Goal: Information Seeking & Learning: Learn about a topic

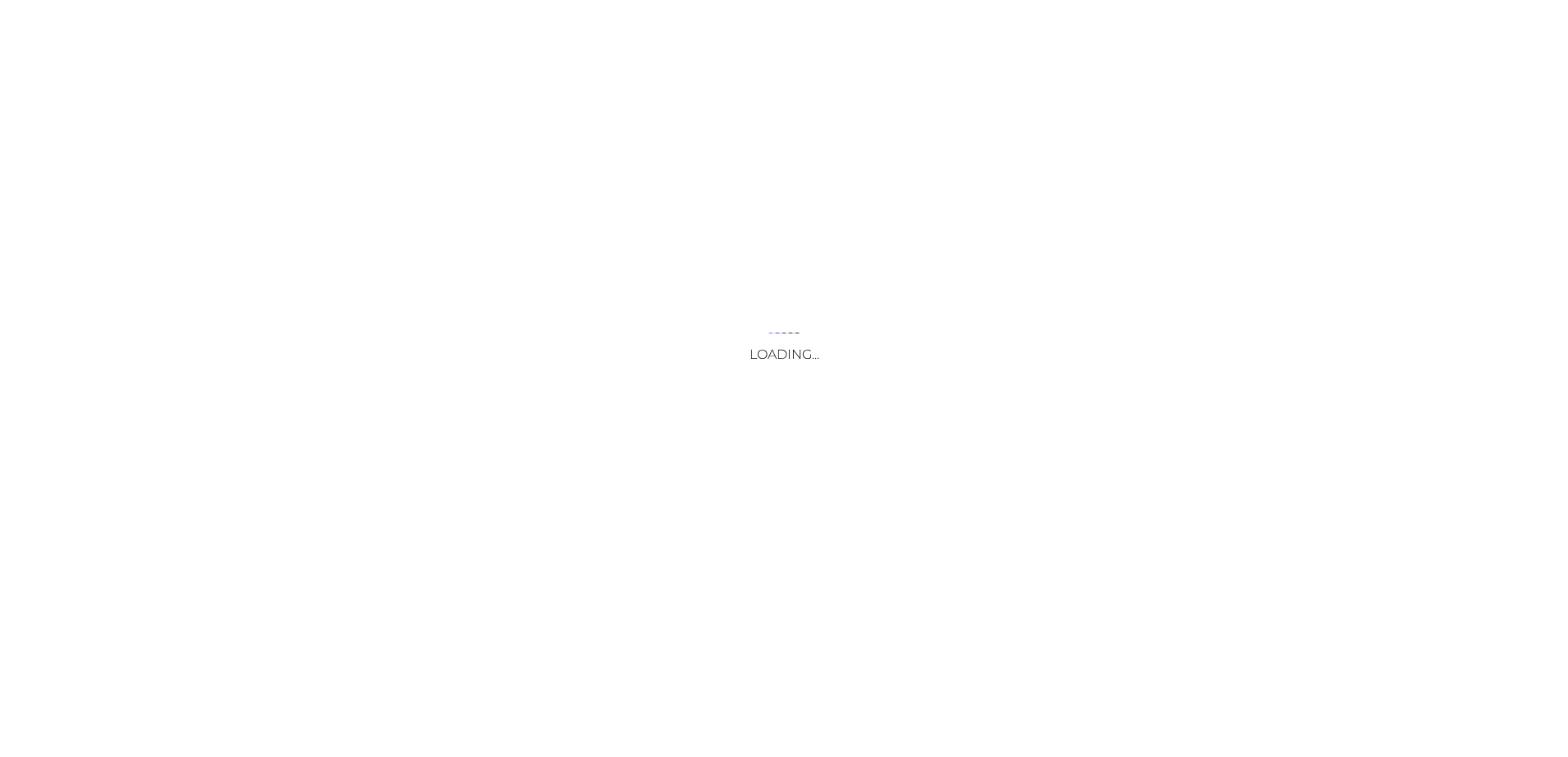
drag, startPoint x: 404, startPoint y: 362, endPoint x: 701, endPoint y: 360, distance: 297.0
click at [404, 362] on div "Loading..." at bounding box center [784, 378] width 1568 height 757
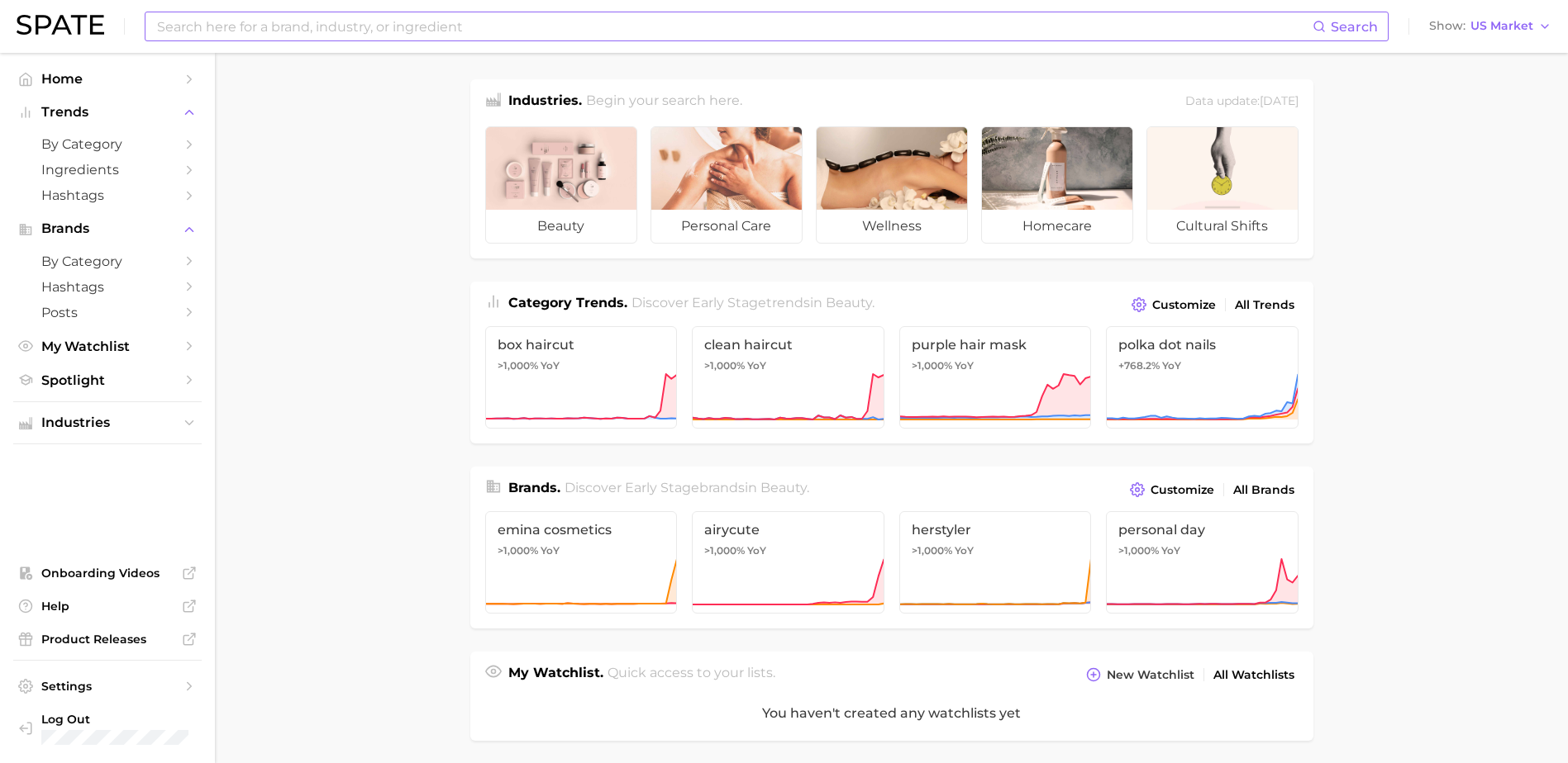
click at [435, 23] on input at bounding box center [734, 26] width 1157 height 28
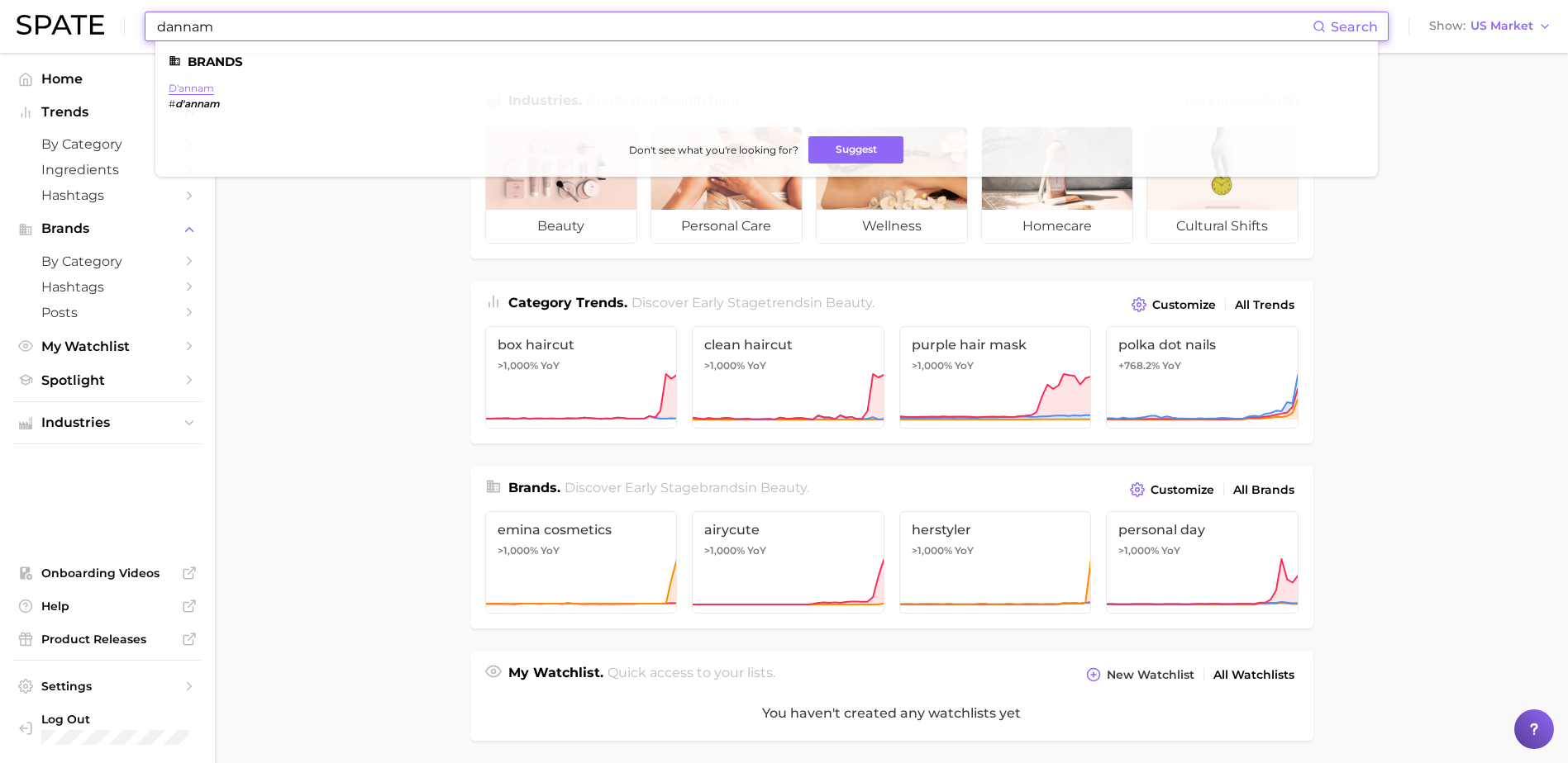
type input "dannam"
click at [181, 86] on link "d'annam" at bounding box center [191, 88] width 46 height 12
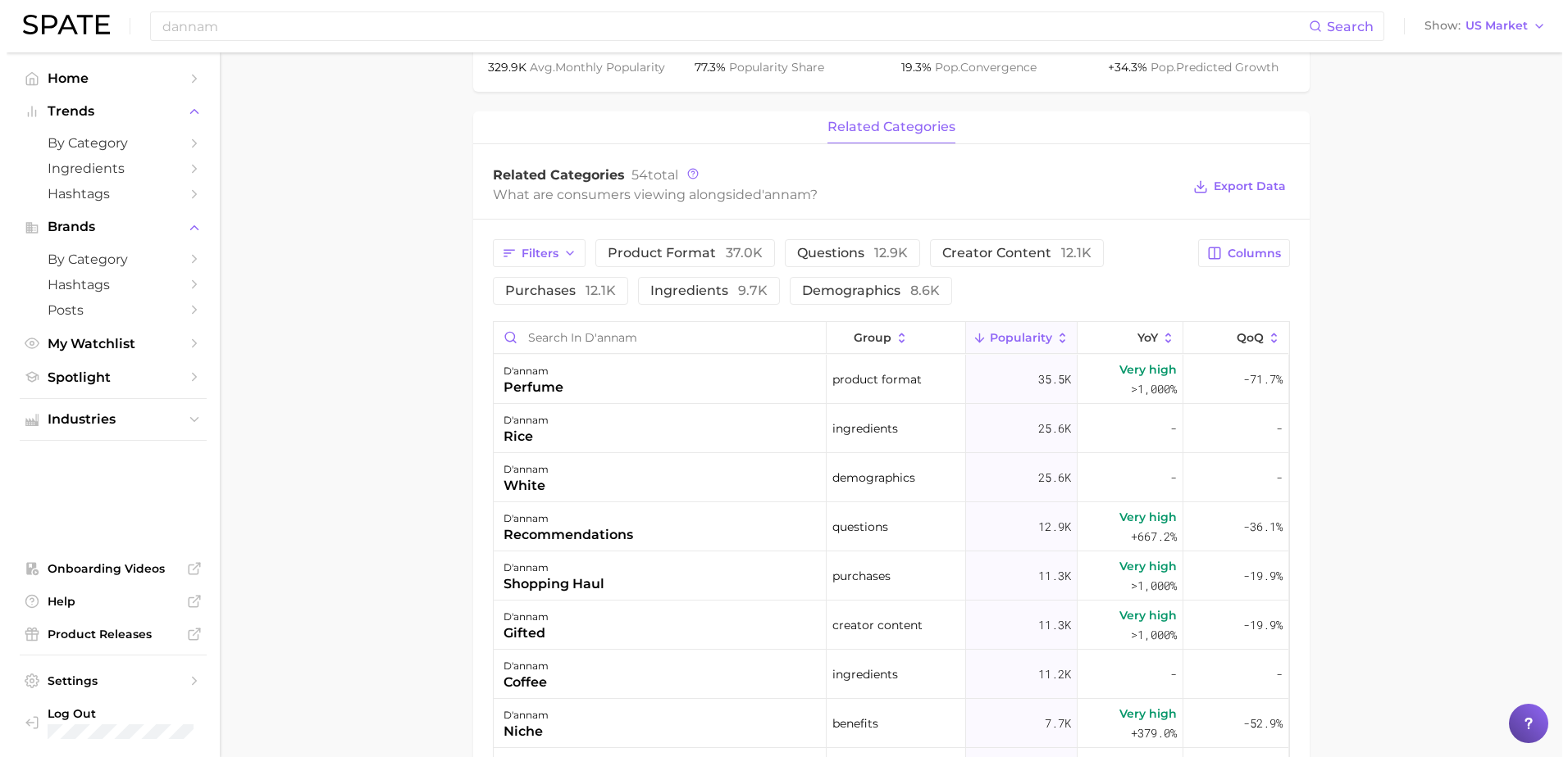
scroll to position [627, 0]
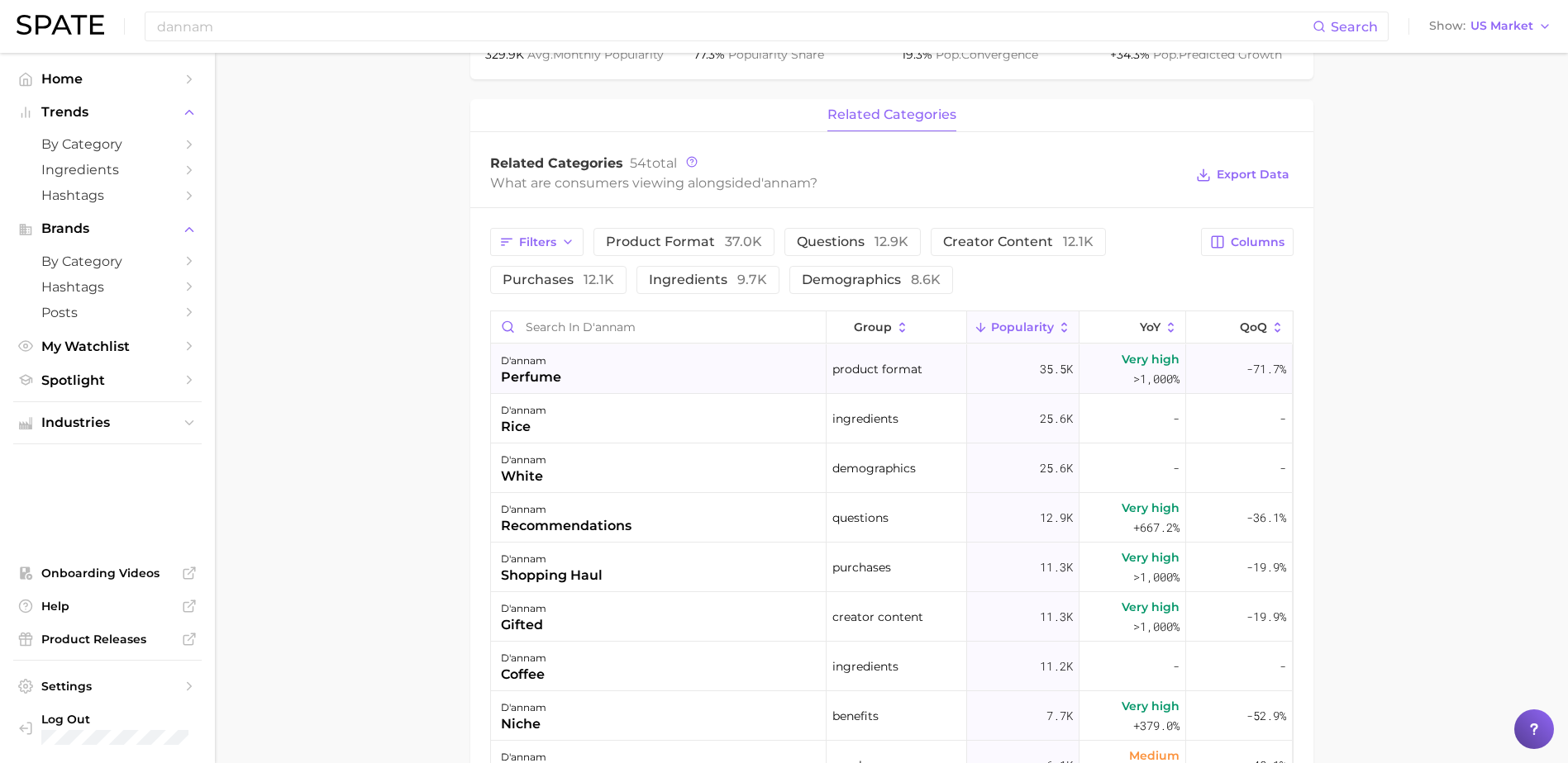
click at [1126, 364] on span "Very high" at bounding box center [1151, 359] width 58 height 20
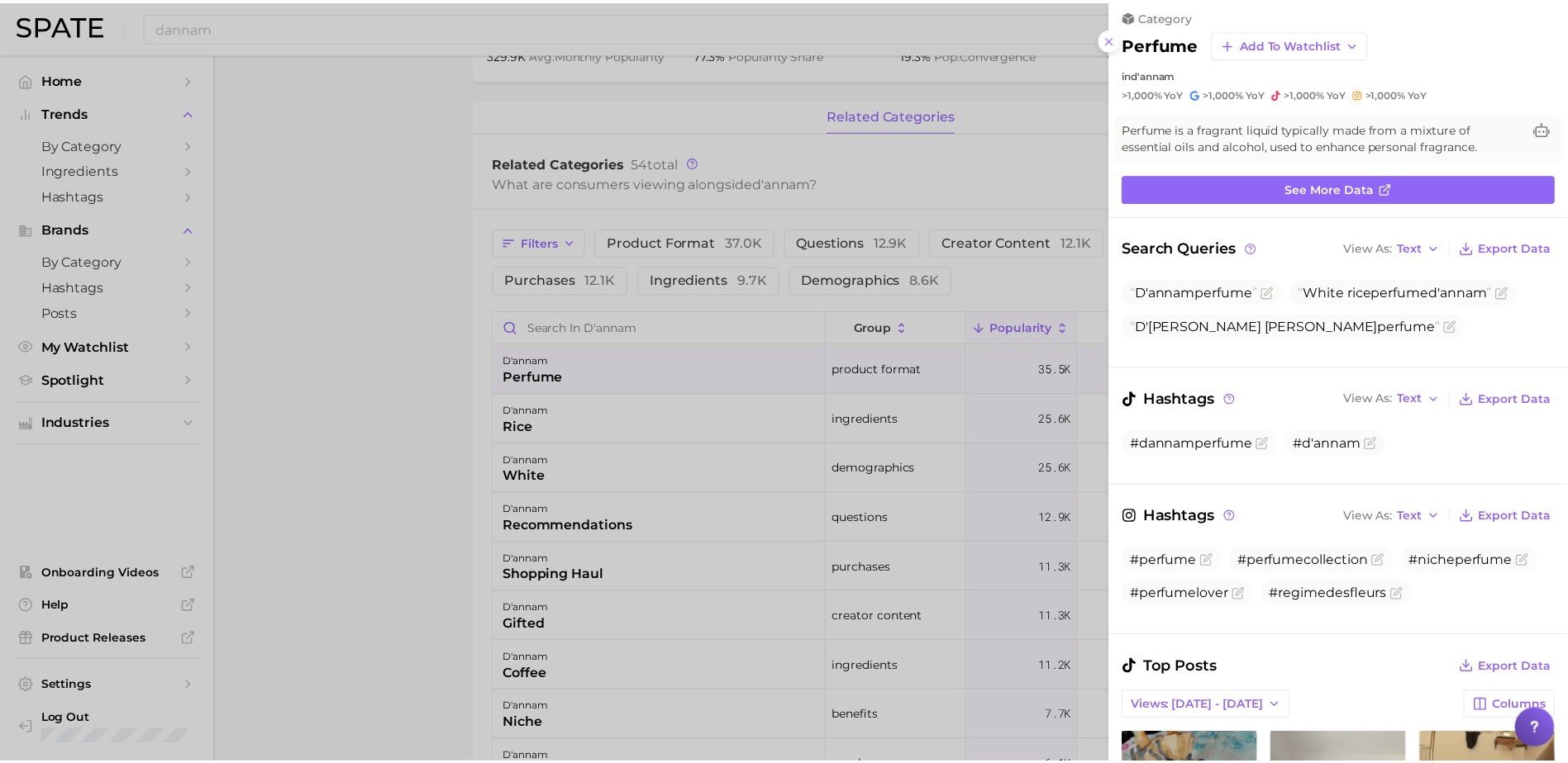
scroll to position [0, 0]
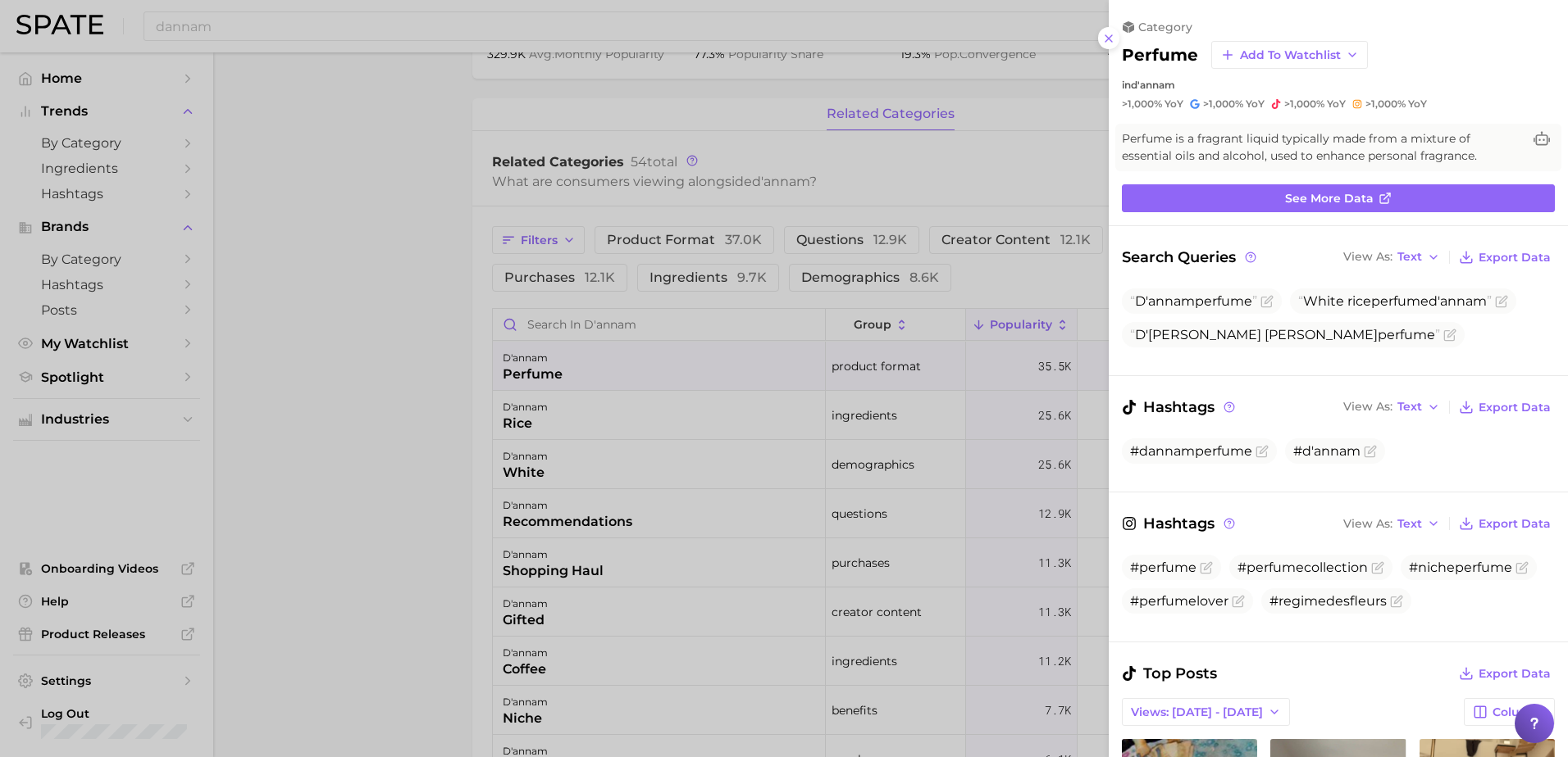
click at [981, 169] on div at bounding box center [784, 378] width 1568 height 757
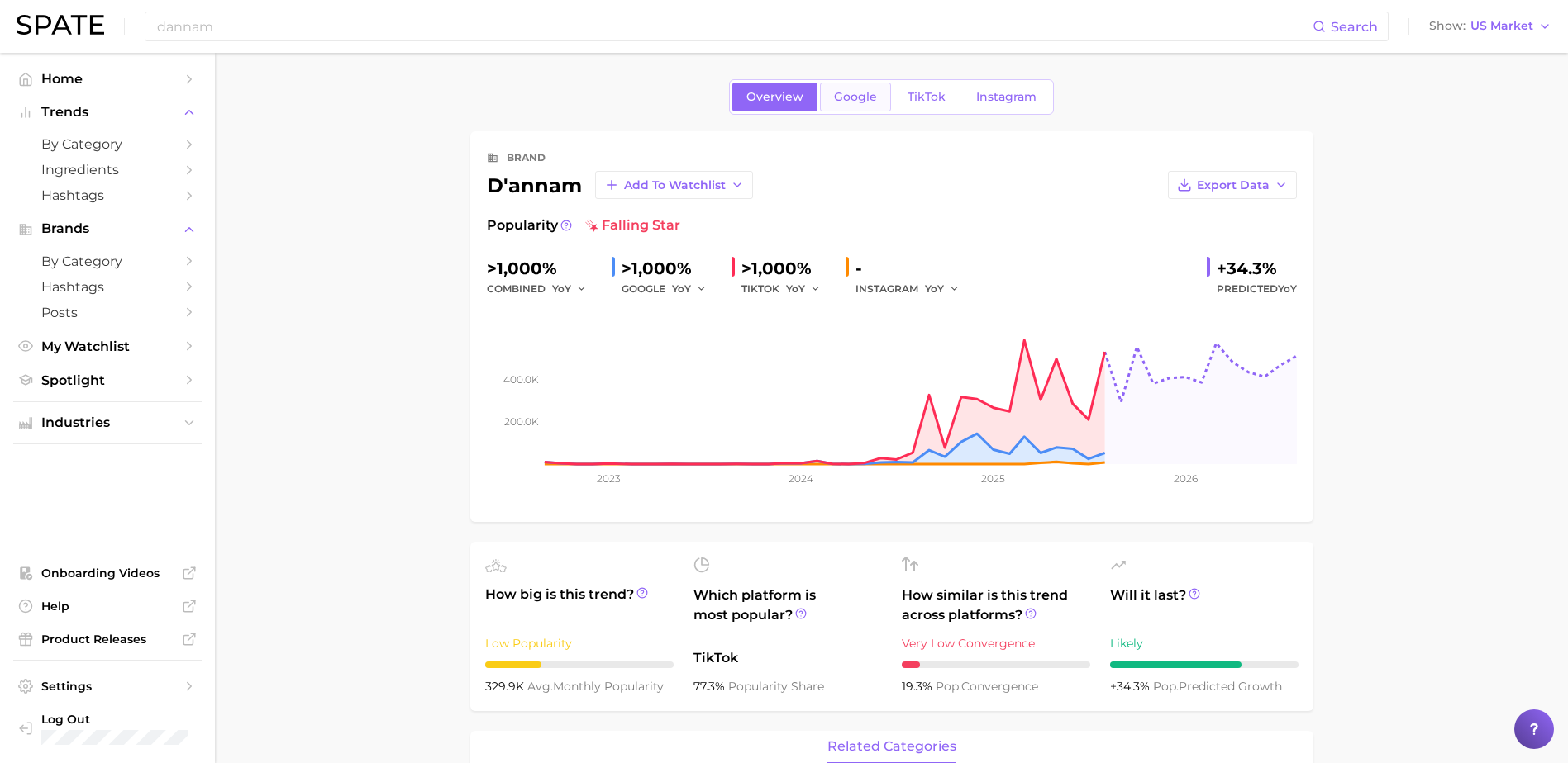
click at [854, 105] on link "Google" at bounding box center [855, 96] width 71 height 29
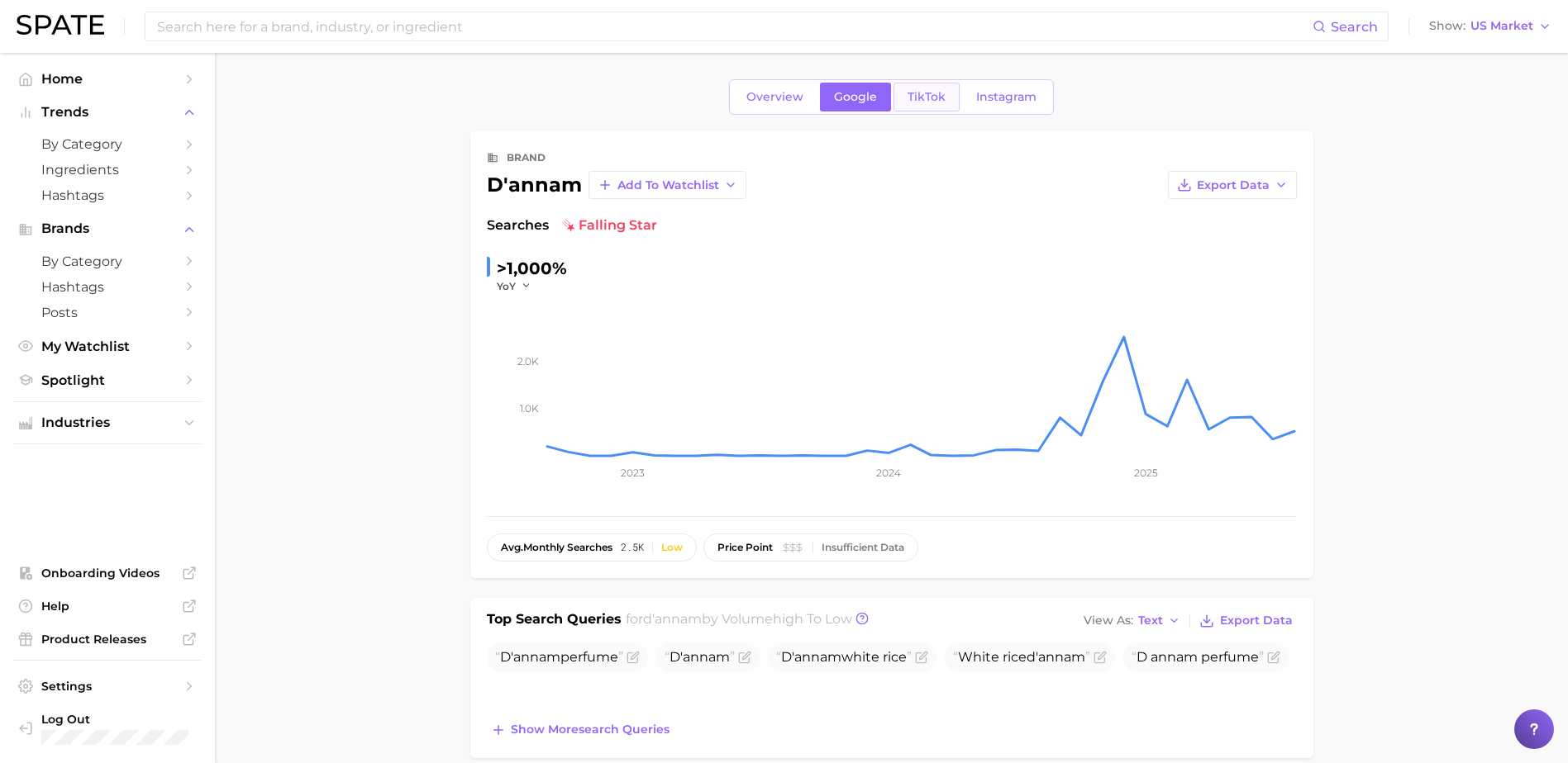
click at [954, 95] on link "TikTok" at bounding box center [926, 96] width 66 height 29
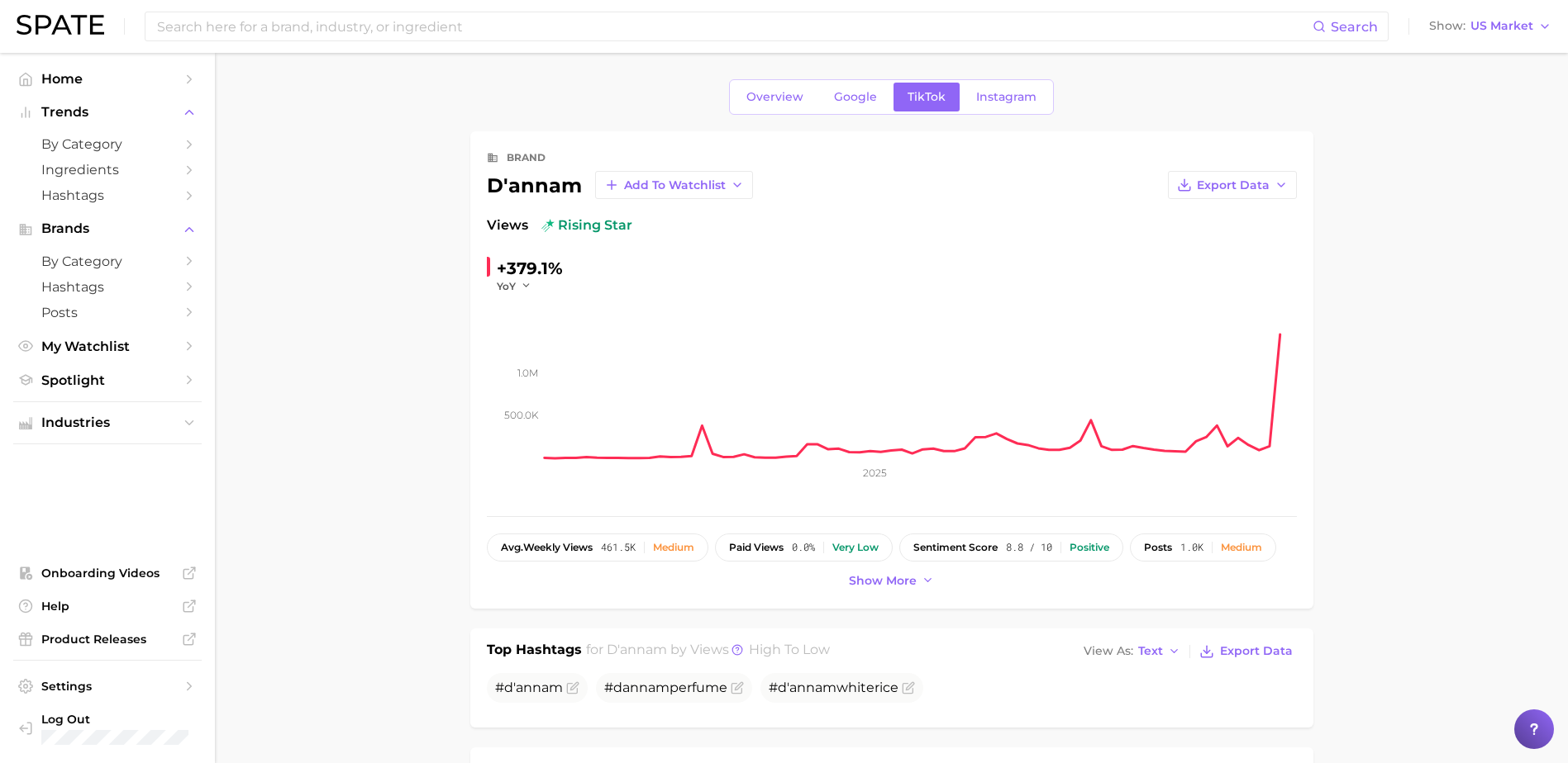
scroll to position [82, 0]
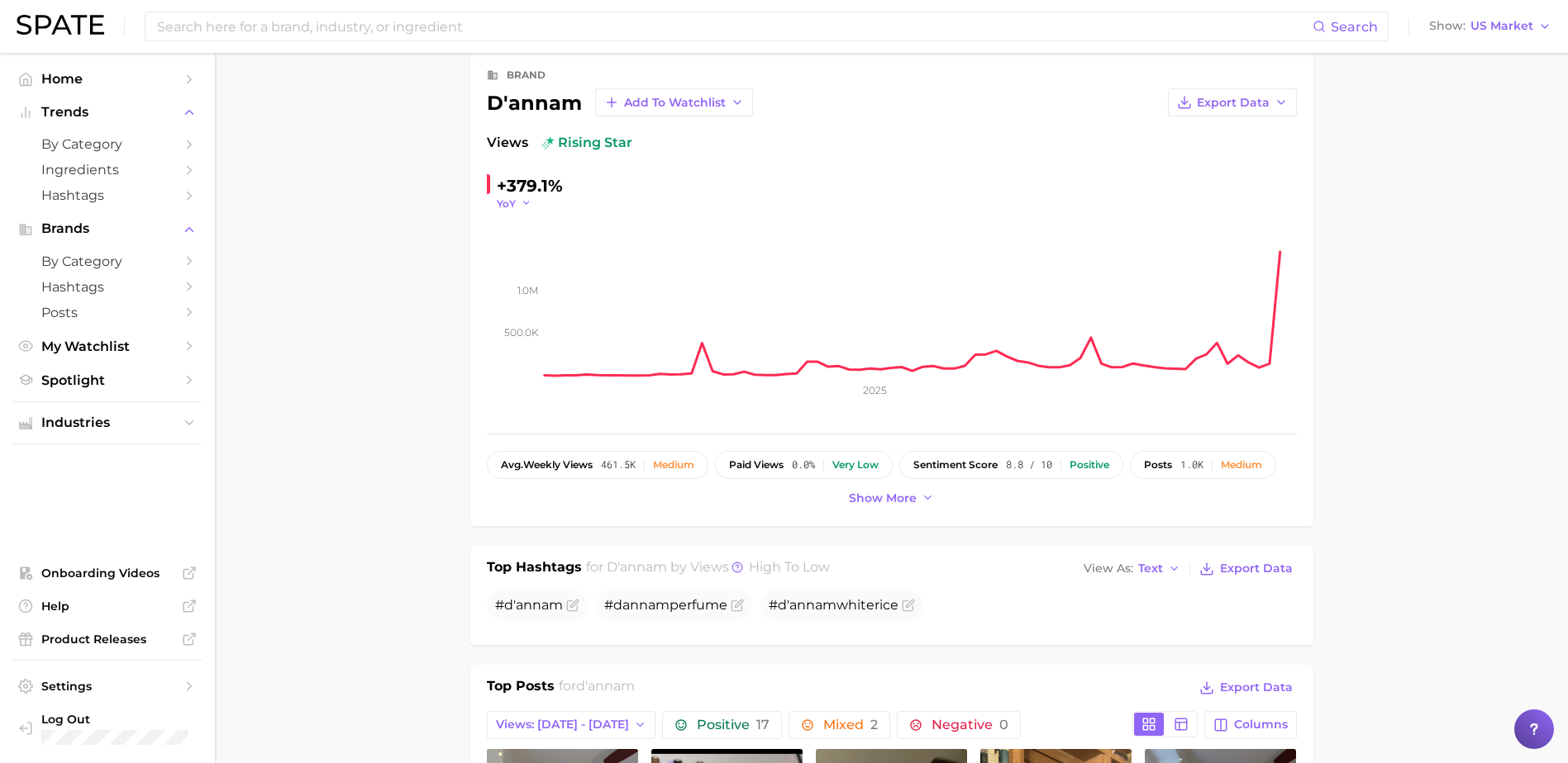
click at [523, 198] on icon "button" at bounding box center [526, 202] width 11 height 11
click at [876, 195] on div "+379.1% YoY YoY QoQ MoM WoW 500.0k 1.0m 2025" at bounding box center [891, 294] width 810 height 244
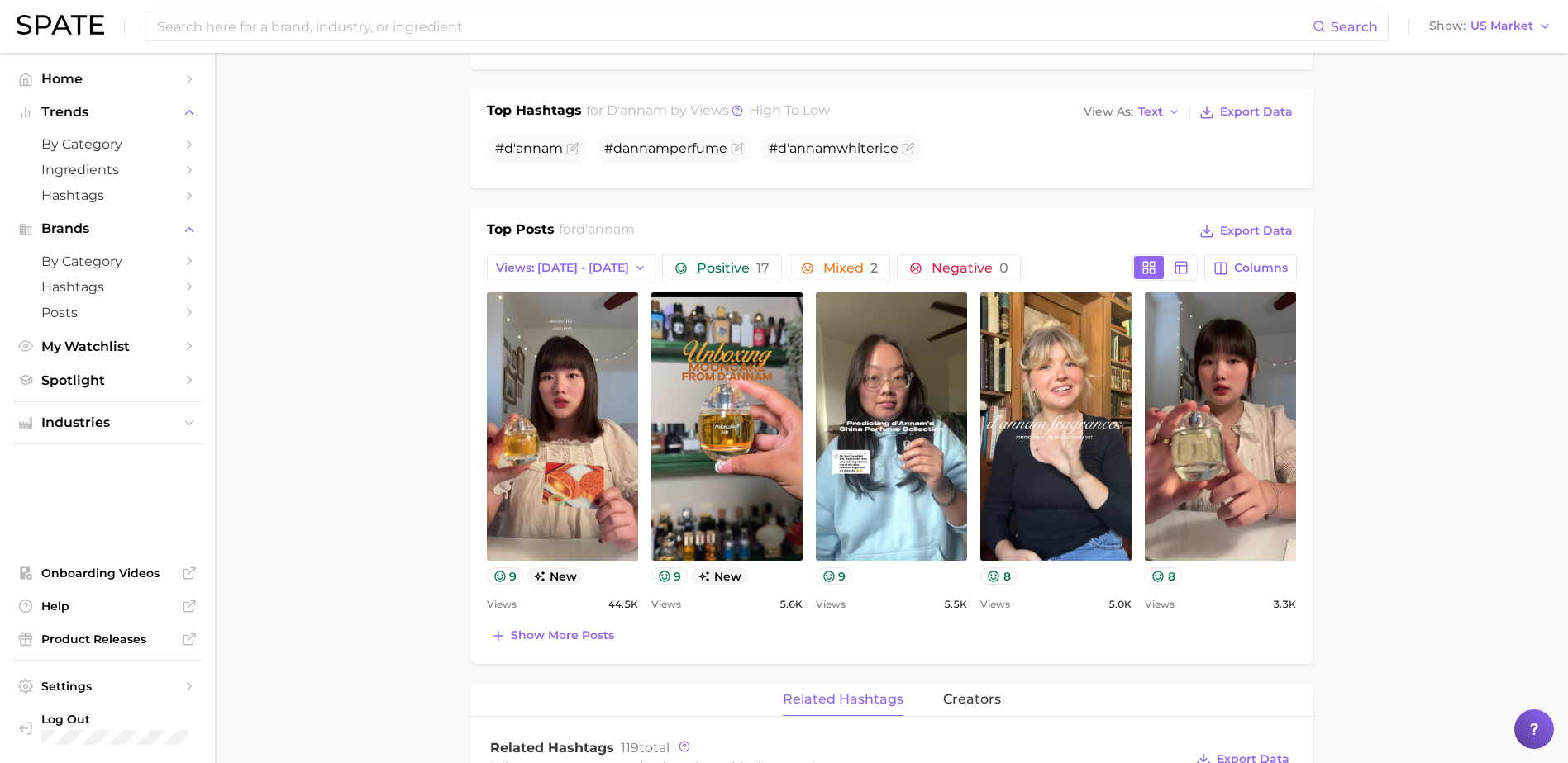
scroll to position [578, 0]
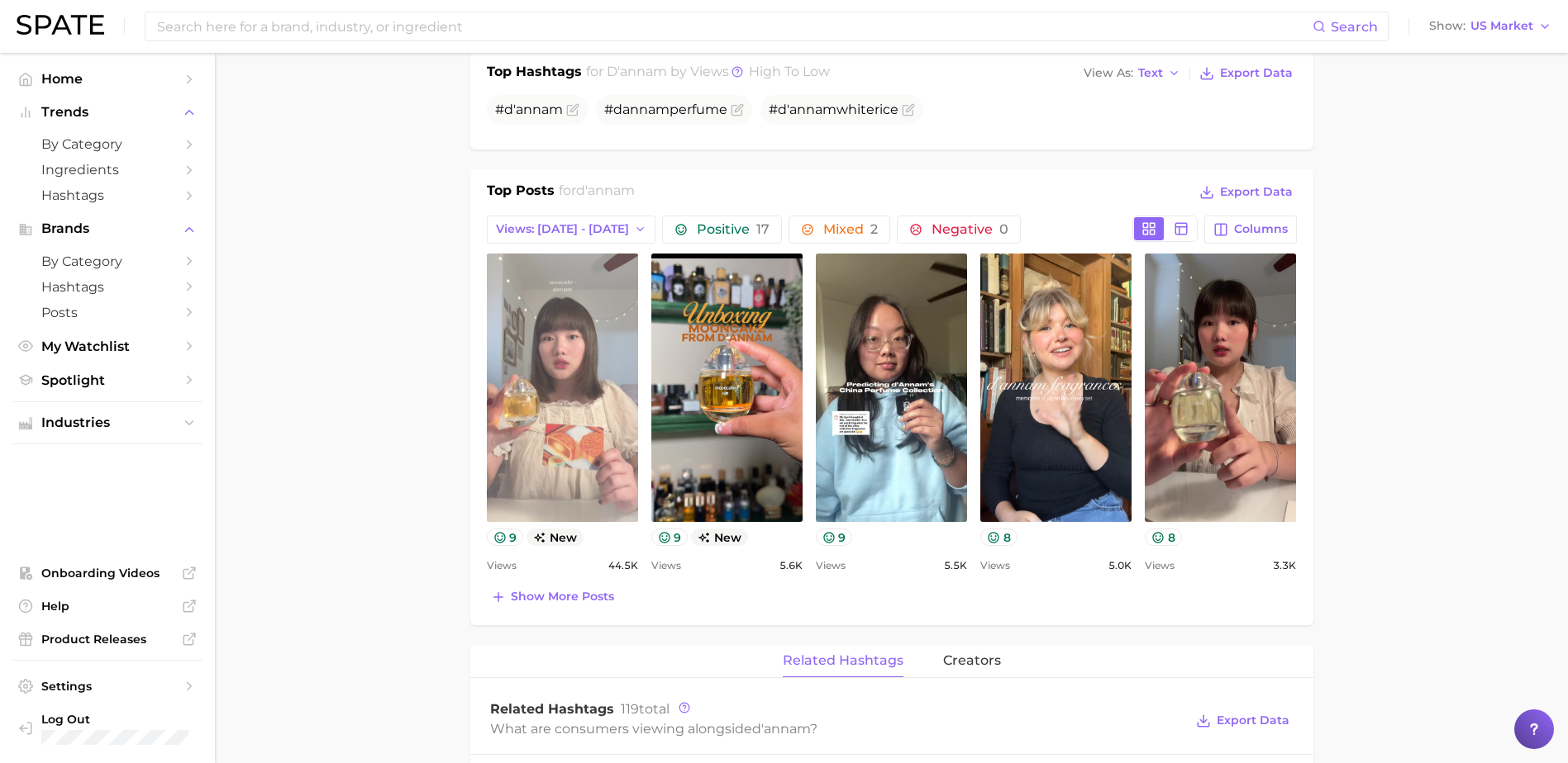
click at [586, 397] on link "view post on TikTok" at bounding box center [562, 387] width 152 height 268
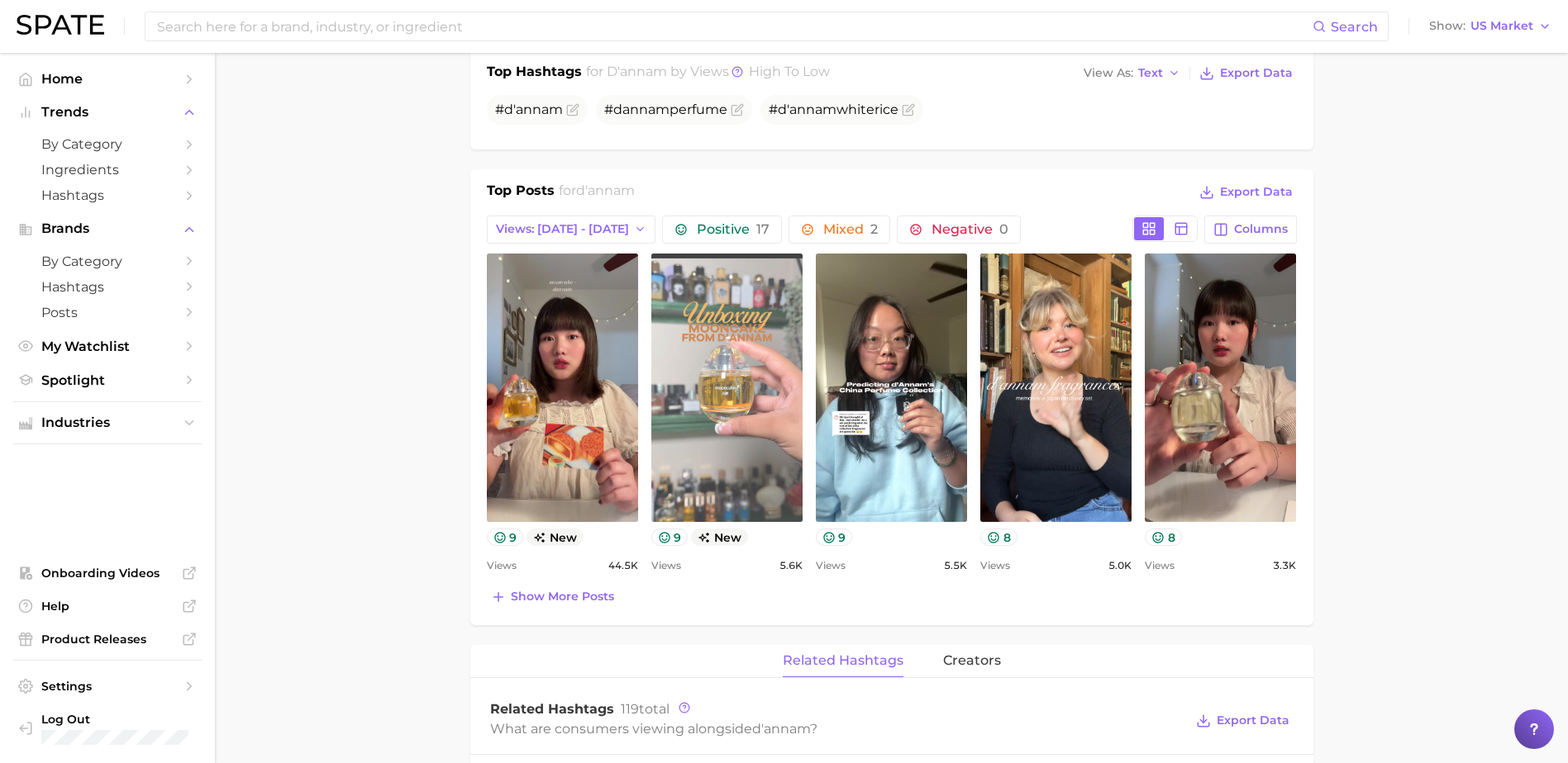
click at [751, 407] on link "view post on TikTok" at bounding box center [727, 387] width 152 height 268
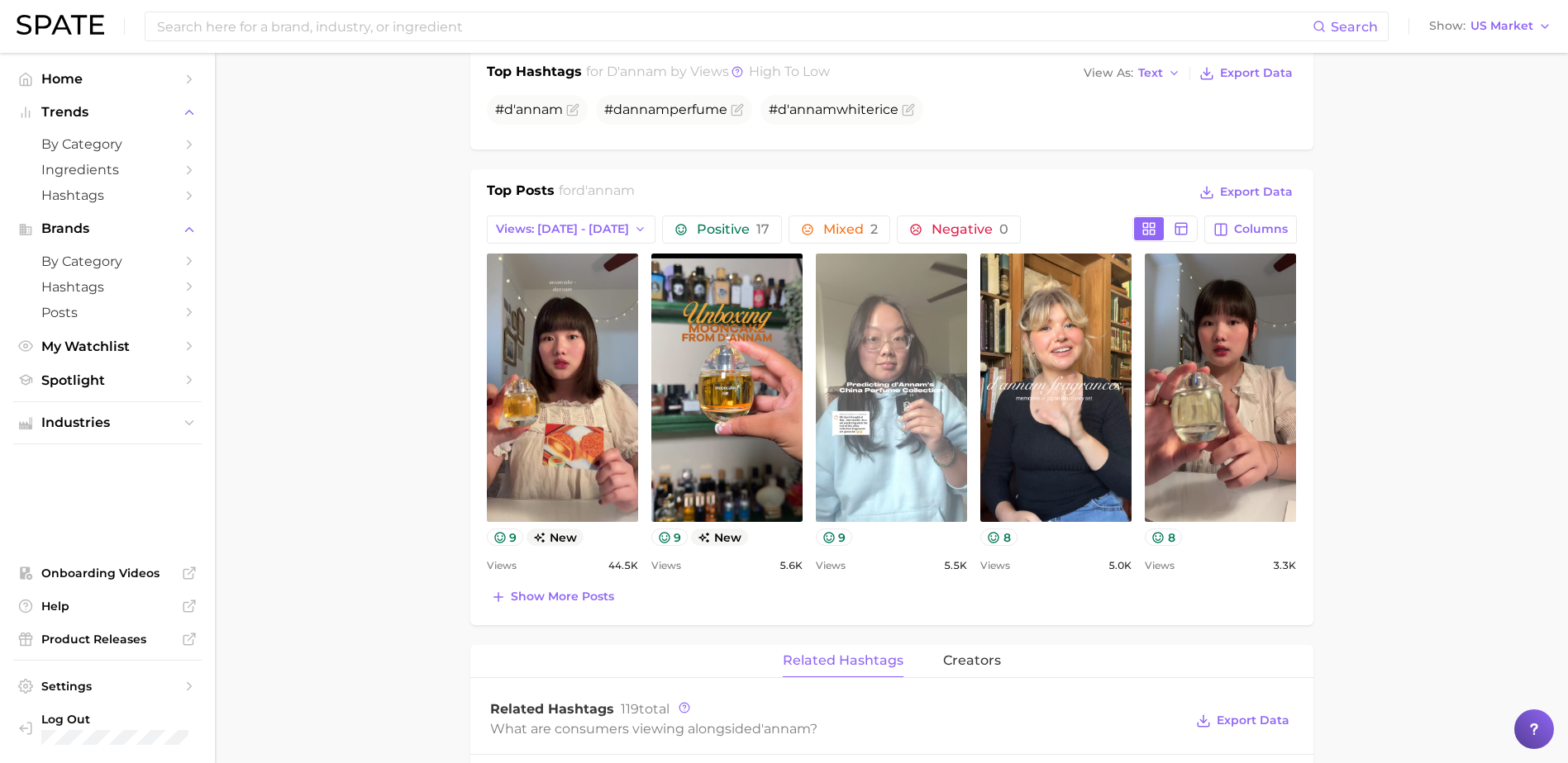
click at [859, 390] on link "view post on TikTok" at bounding box center [891, 387] width 152 height 268
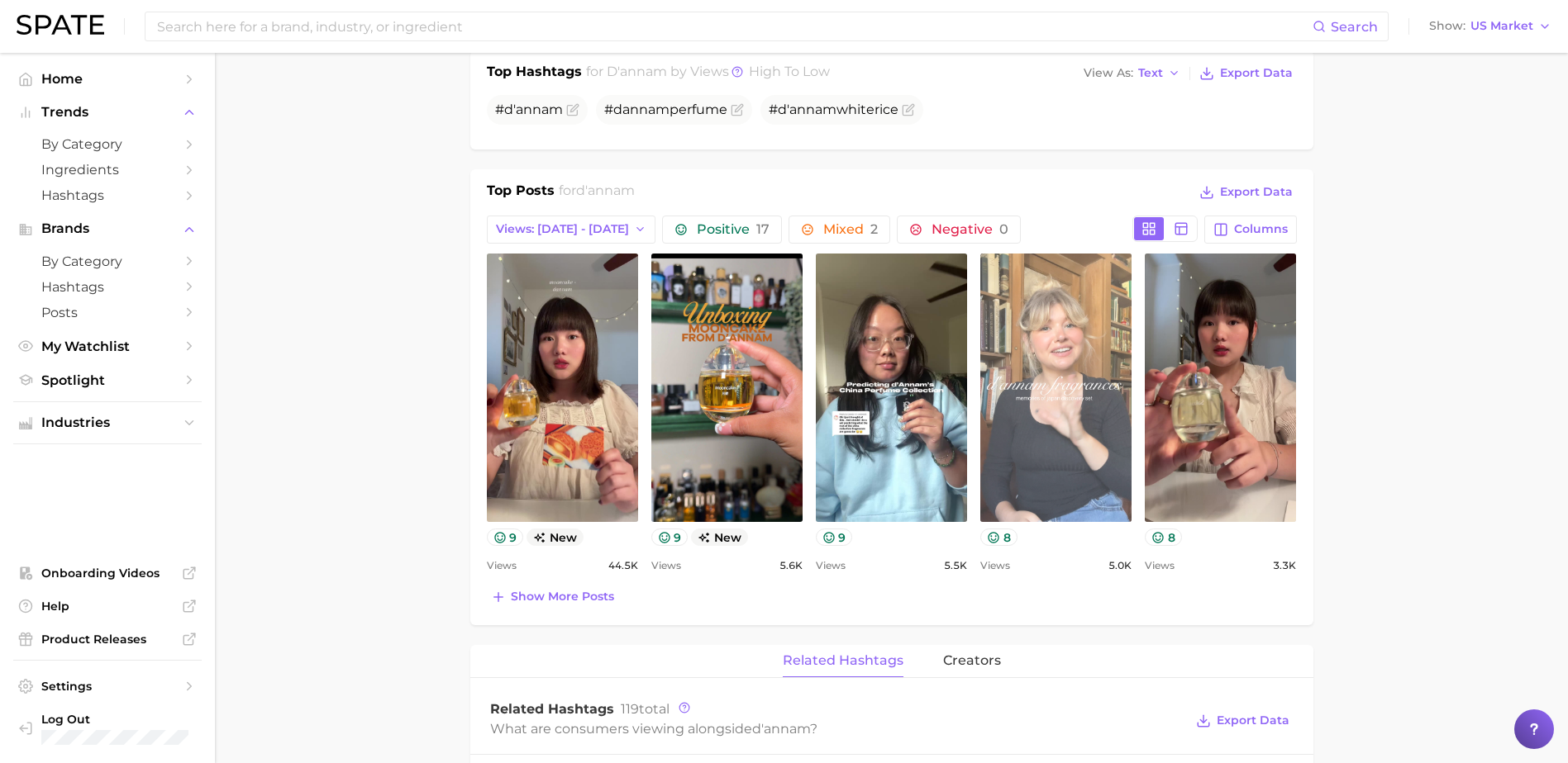
click at [1058, 418] on link "view post on TikTok" at bounding box center [1055, 387] width 152 height 268
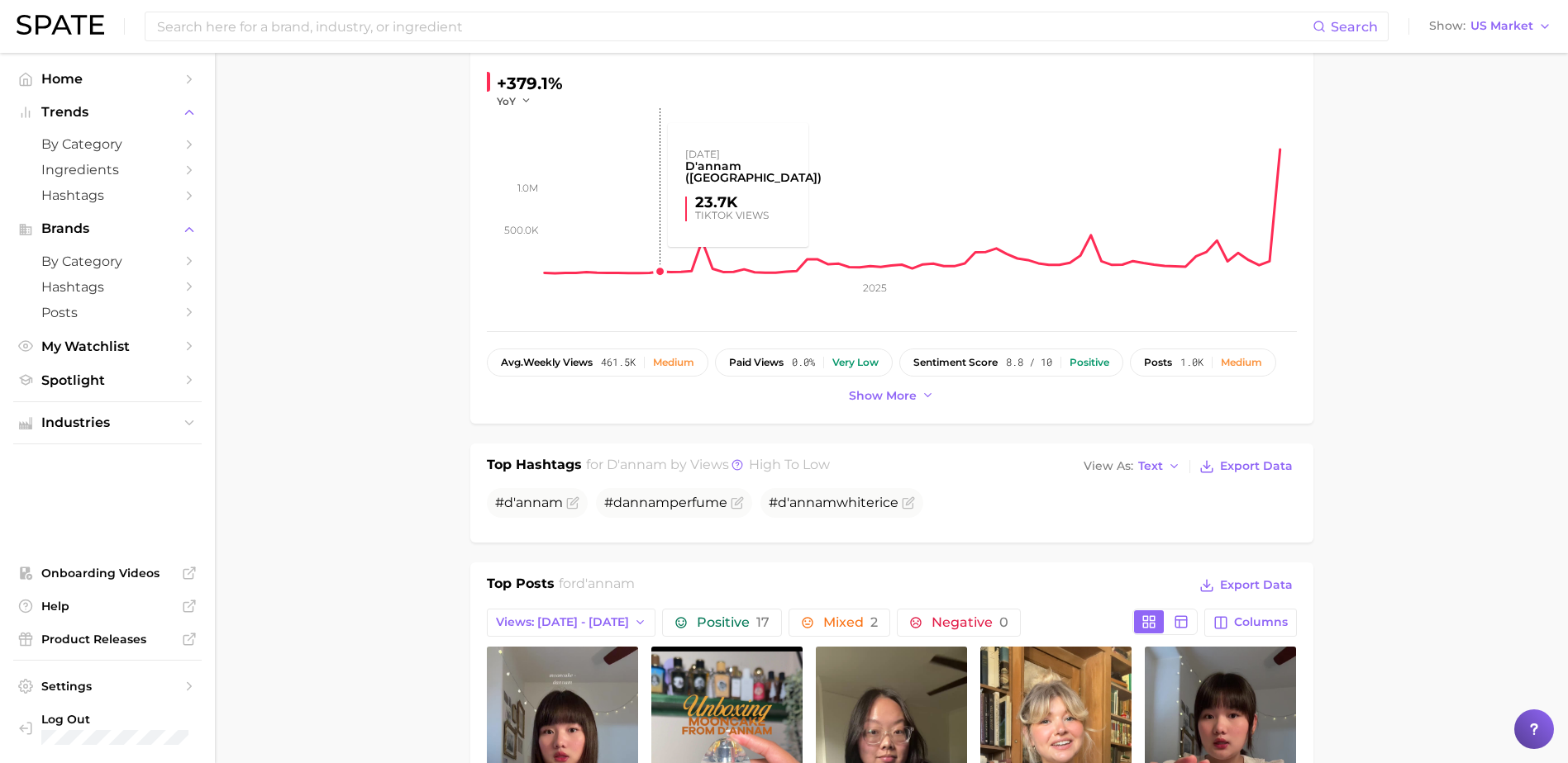
scroll to position [0, 0]
